Goal: Navigation & Orientation: Find specific page/section

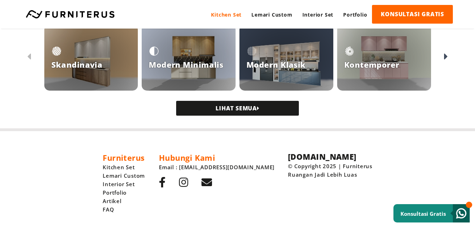
scroll to position [723, 0]
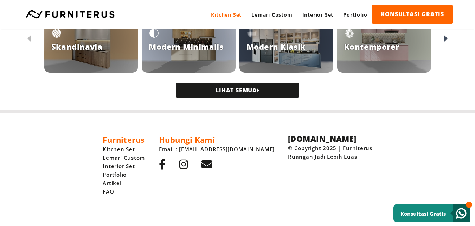
click at [256, 90] on link "LIHAT SEMUA" at bounding box center [237, 90] width 123 height 15
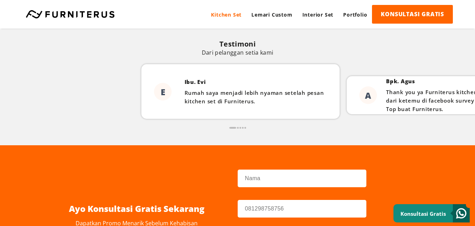
scroll to position [1562, 0]
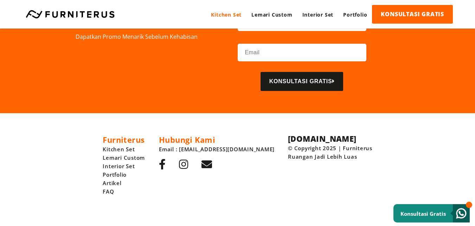
click at [235, 14] on link "Kitchen Set" at bounding box center [226, 14] width 40 height 19
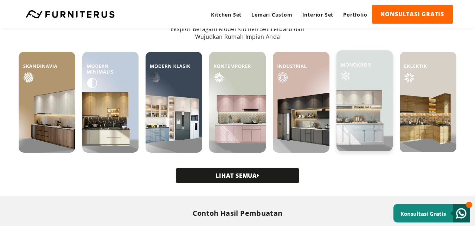
scroll to position [211, 0]
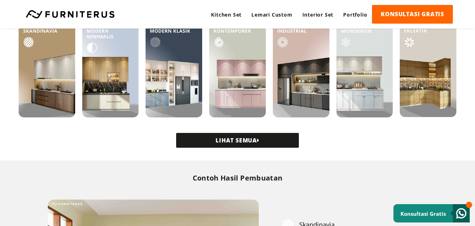
click at [241, 137] on link "LIHAT SEMUA" at bounding box center [237, 140] width 123 height 15
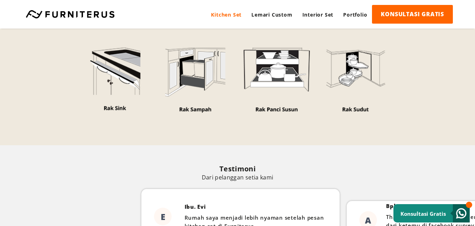
scroll to position [1196, 0]
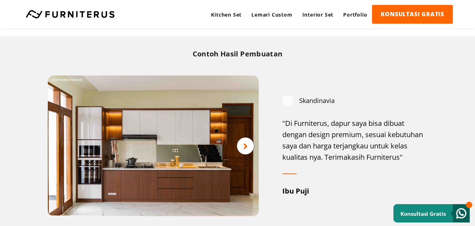
scroll to position [352, 0]
